Goal: Find specific page/section: Find specific page/section

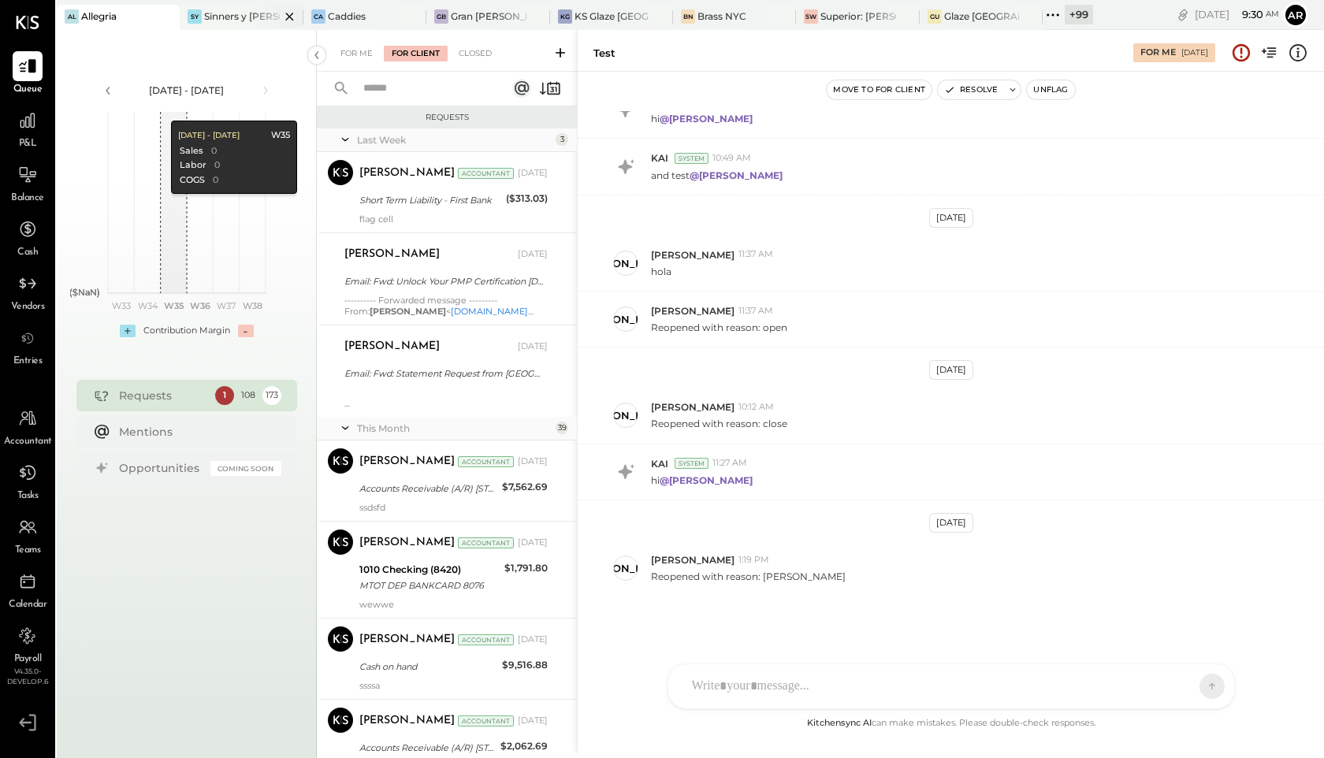
scroll to position [1398, 0]
click at [236, 17] on div "Sinners y [PERSON_NAME]" at bounding box center [241, 15] width 75 height 13
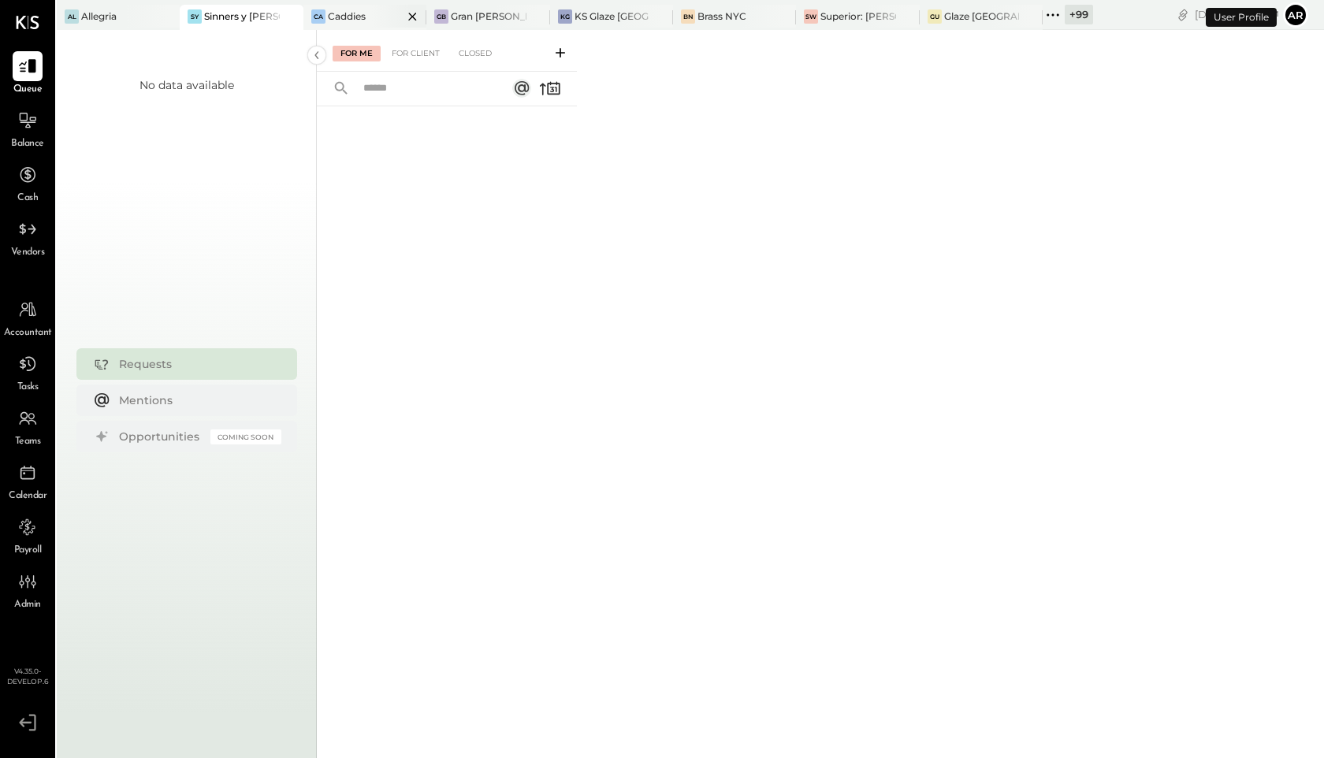
click at [411, 18] on icon at bounding box center [412, 17] width 8 height 8
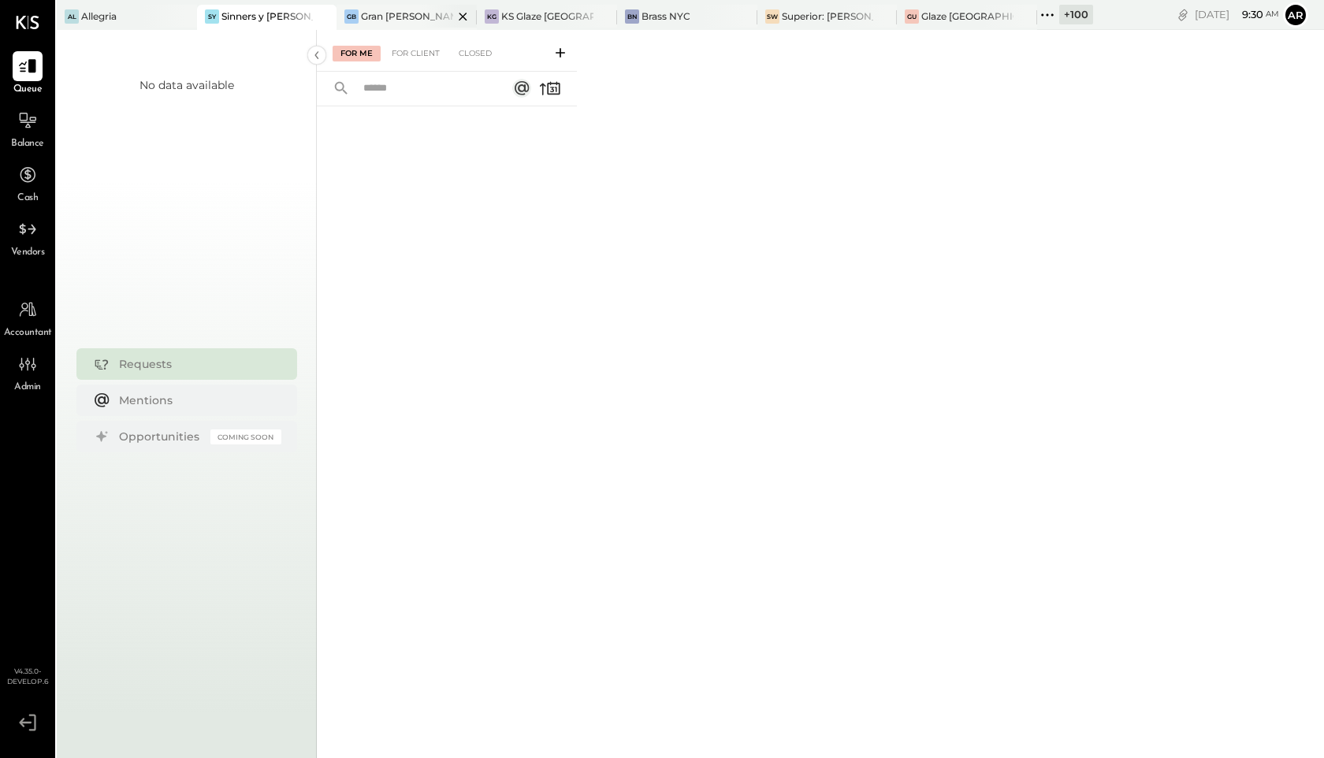
click at [416, 13] on div "Gran [PERSON_NAME] (New)" at bounding box center [407, 15] width 92 height 13
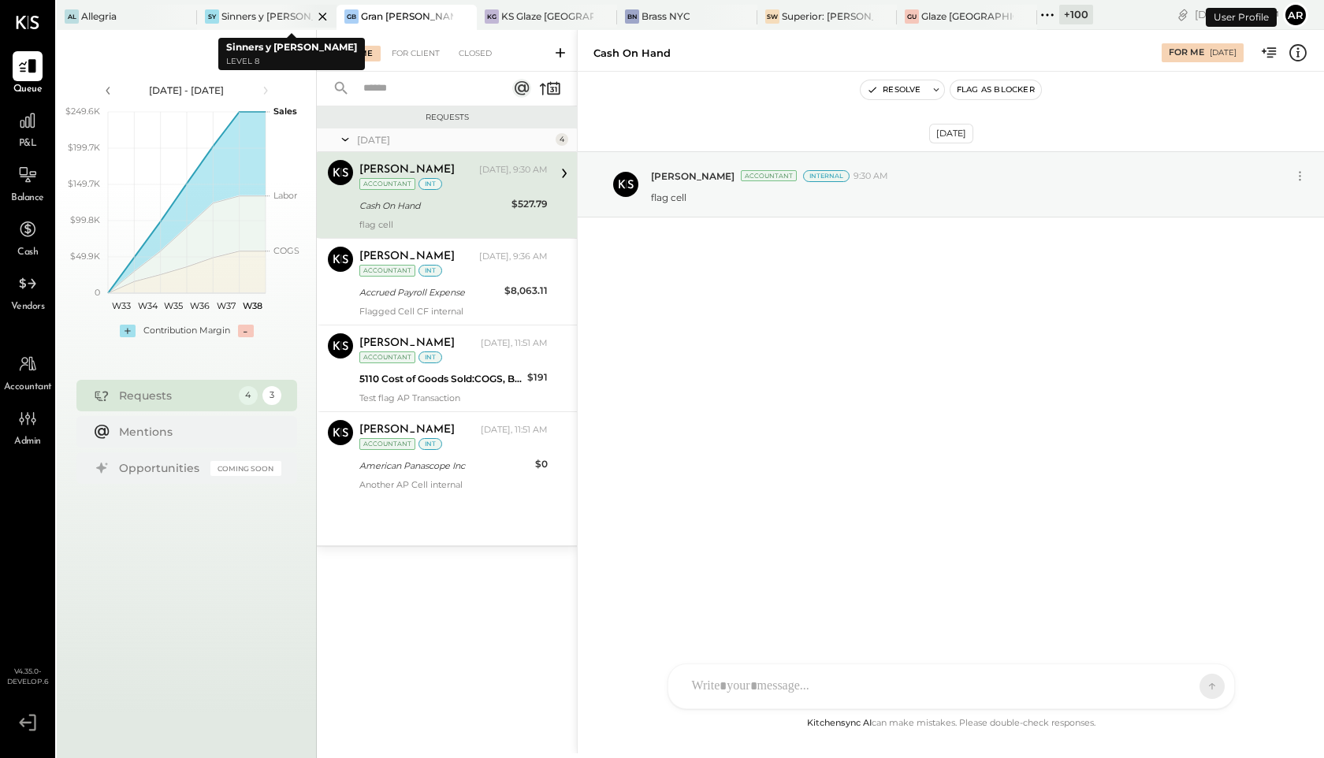
click at [326, 9] on icon at bounding box center [323, 16] width 20 height 19
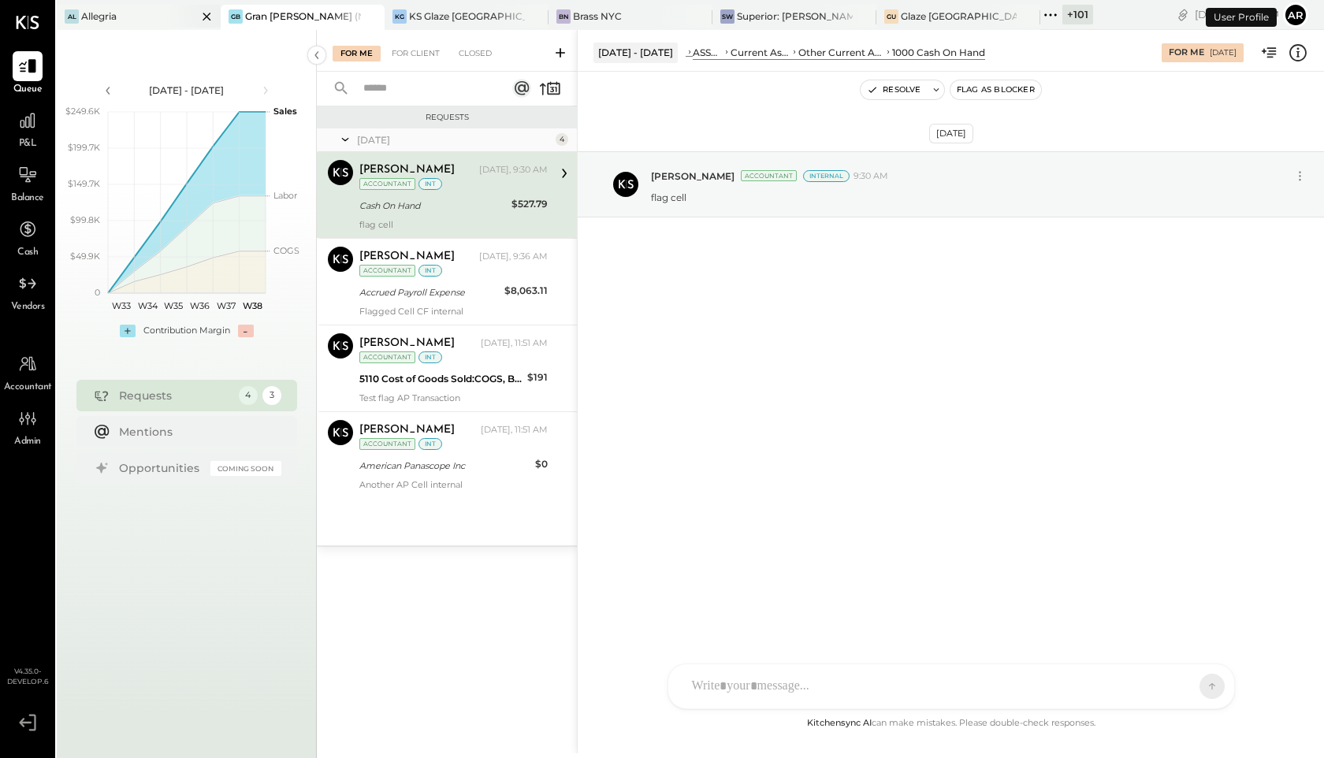
click at [203, 14] on icon at bounding box center [207, 17] width 8 height 8
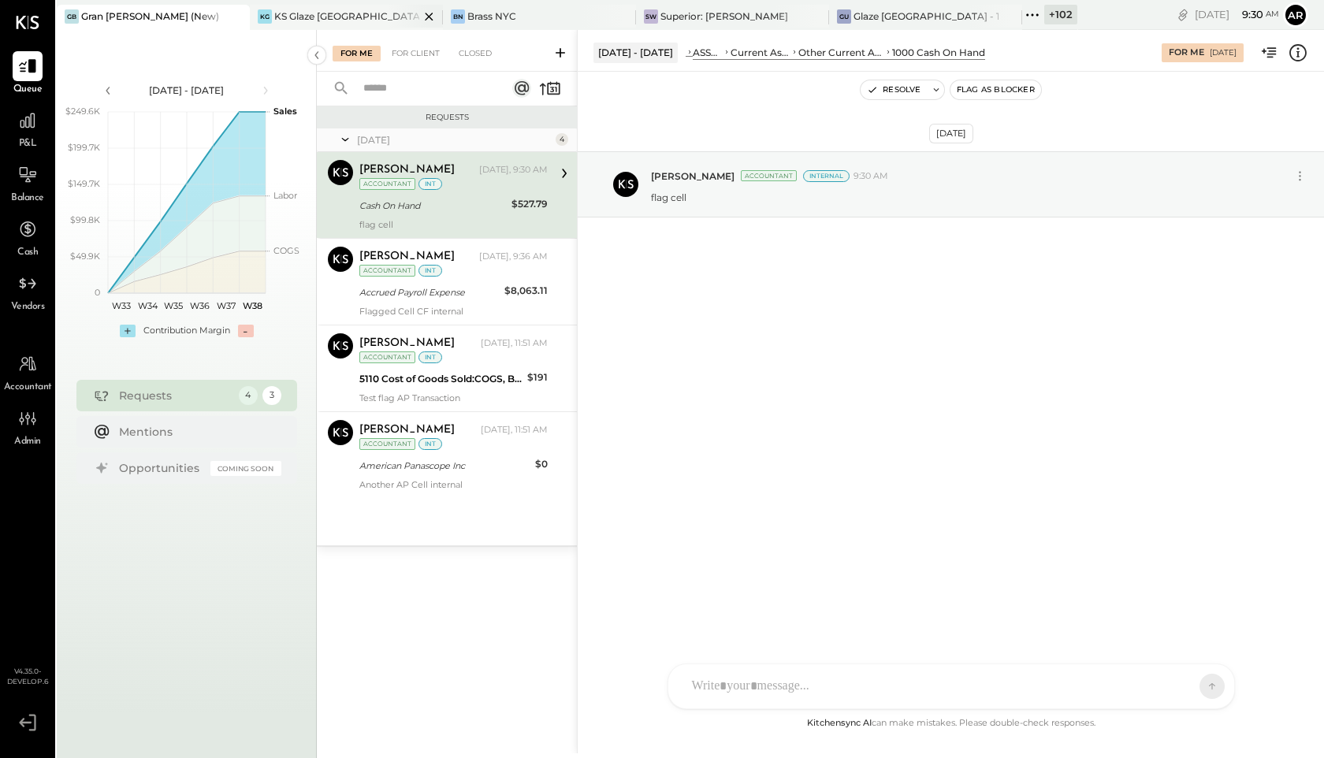
click at [419, 15] on icon at bounding box center [429, 16] width 20 height 19
click at [459, 10] on icon at bounding box center [469, 16] width 20 height 19
click at [471, 16] on icon at bounding box center [469, 16] width 20 height 19
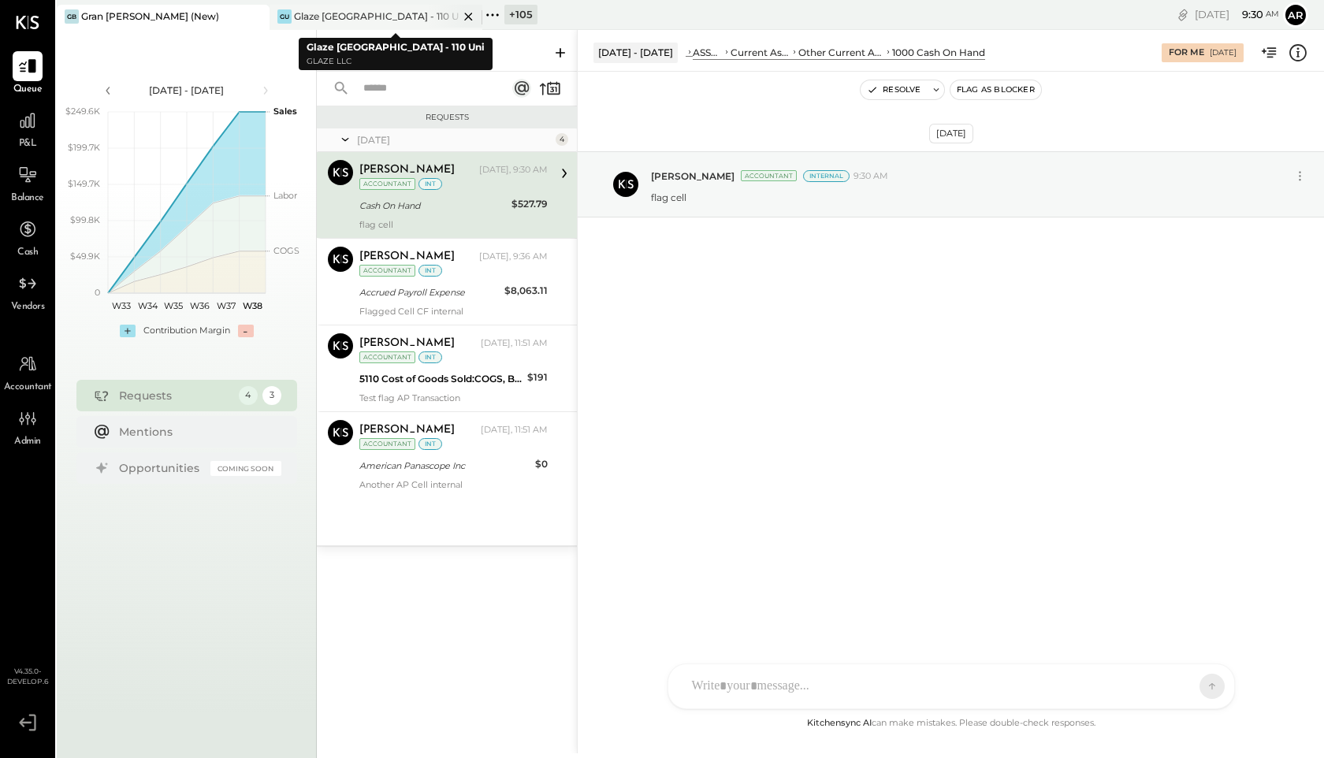
click at [469, 16] on icon at bounding box center [469, 16] width 20 height 19
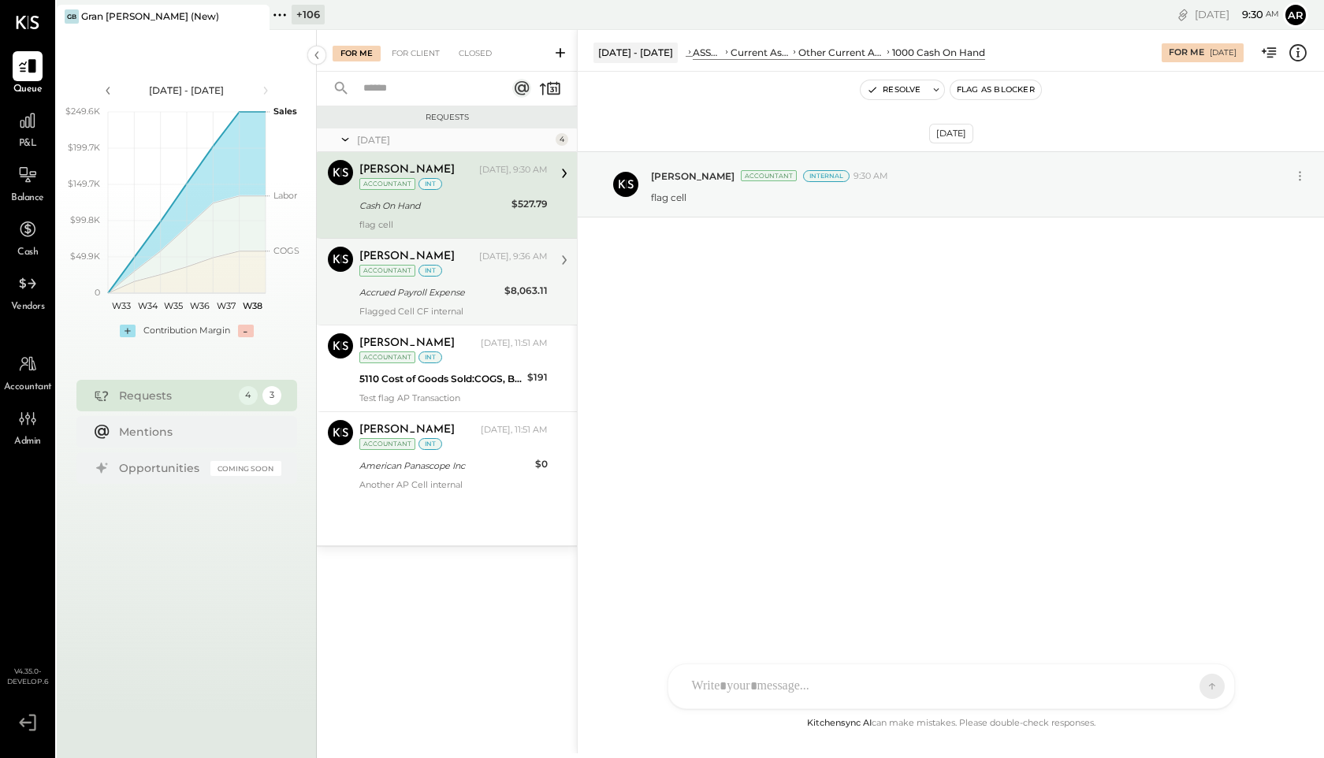
click at [423, 285] on div "Accrued Payroll Expense" at bounding box center [429, 293] width 140 height 16
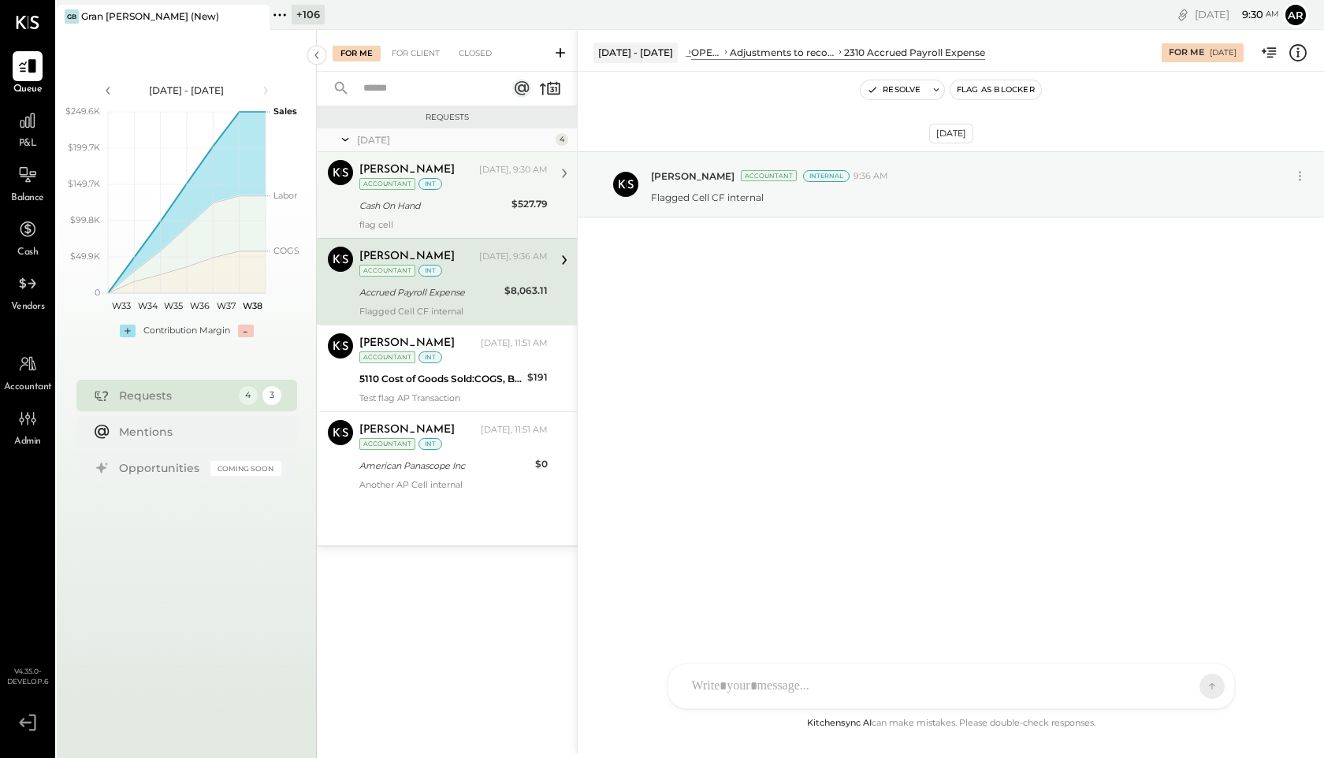
click at [434, 195] on div "[PERSON_NAME] [DATE], 9:30 AM Accountant int Cash On Hand $527.79 flag cell" at bounding box center [453, 195] width 188 height 70
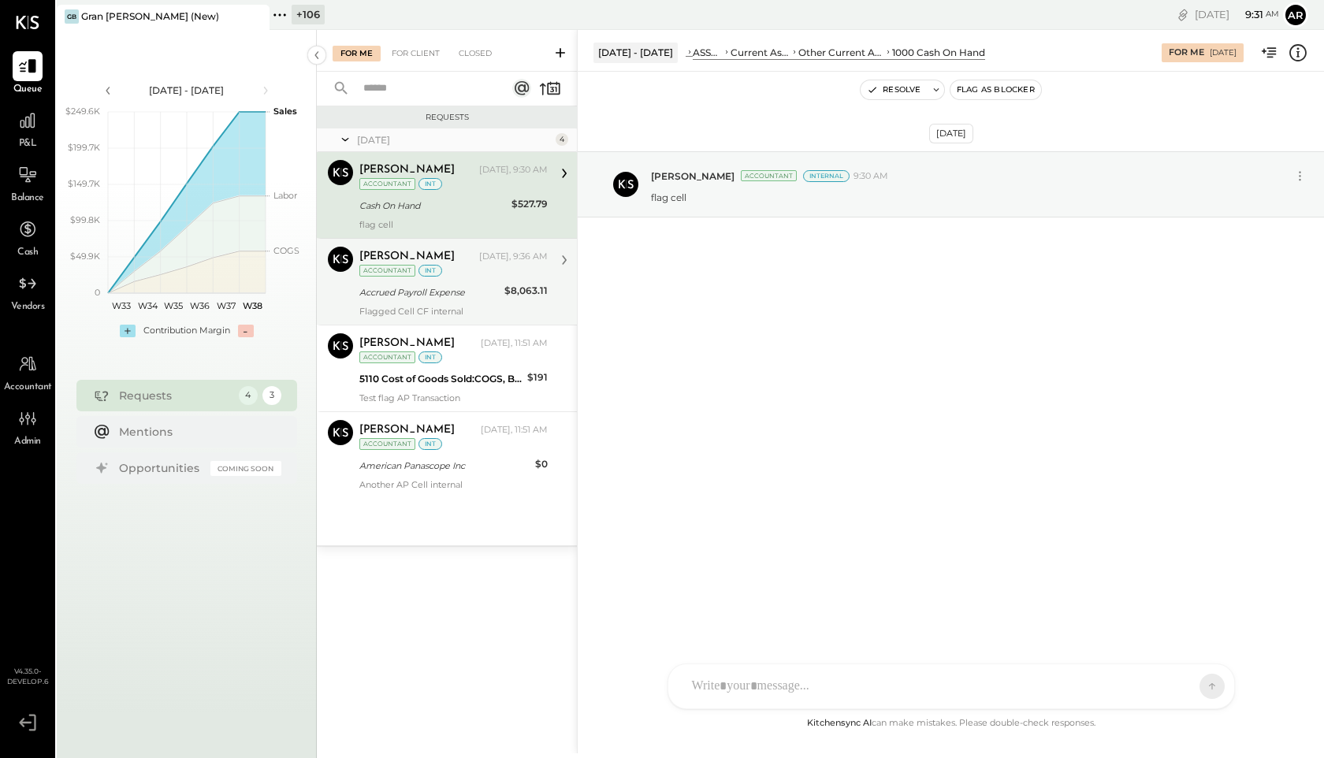
click at [386, 286] on div "Accrued Payroll Expense" at bounding box center [429, 293] width 140 height 16
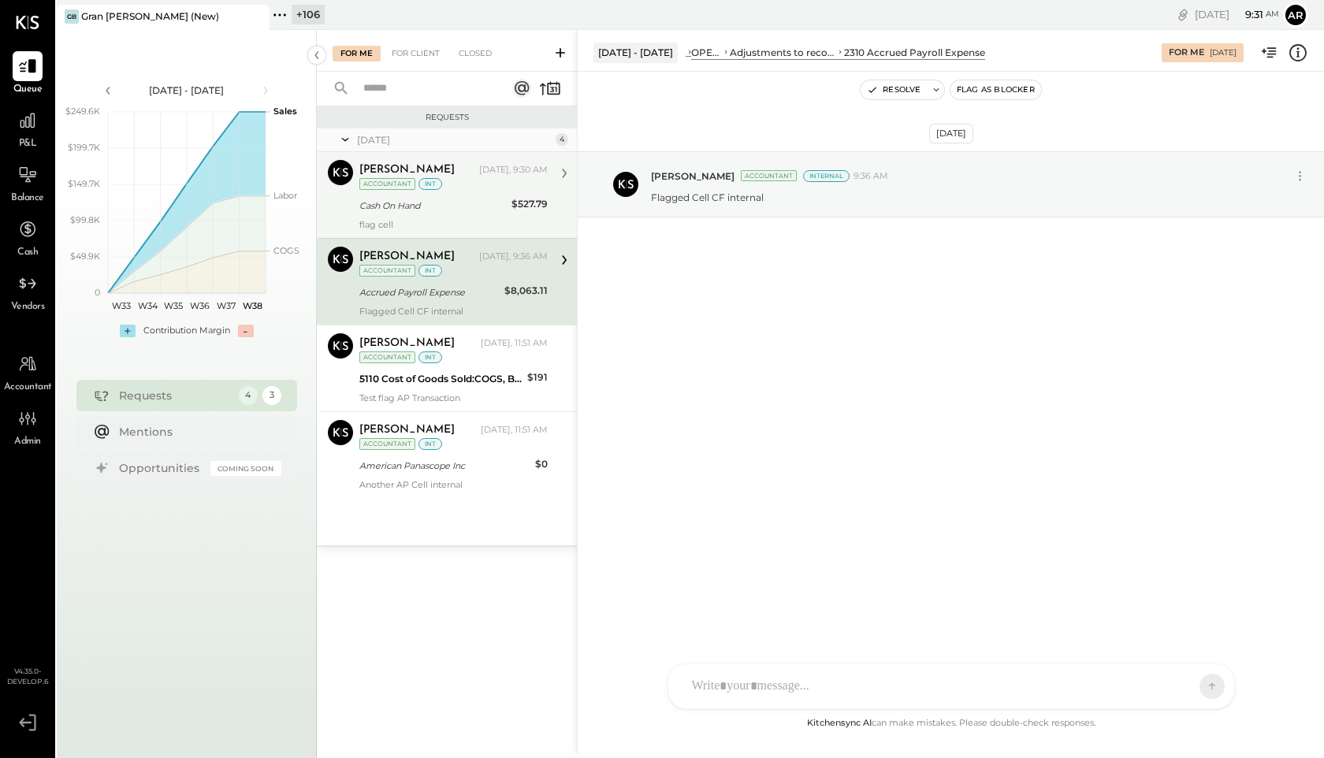
click at [384, 191] on div "[PERSON_NAME] [DATE], 9:30 AM Accountant int" at bounding box center [453, 176] width 188 height 32
